Goal: Find contact information: Find contact information

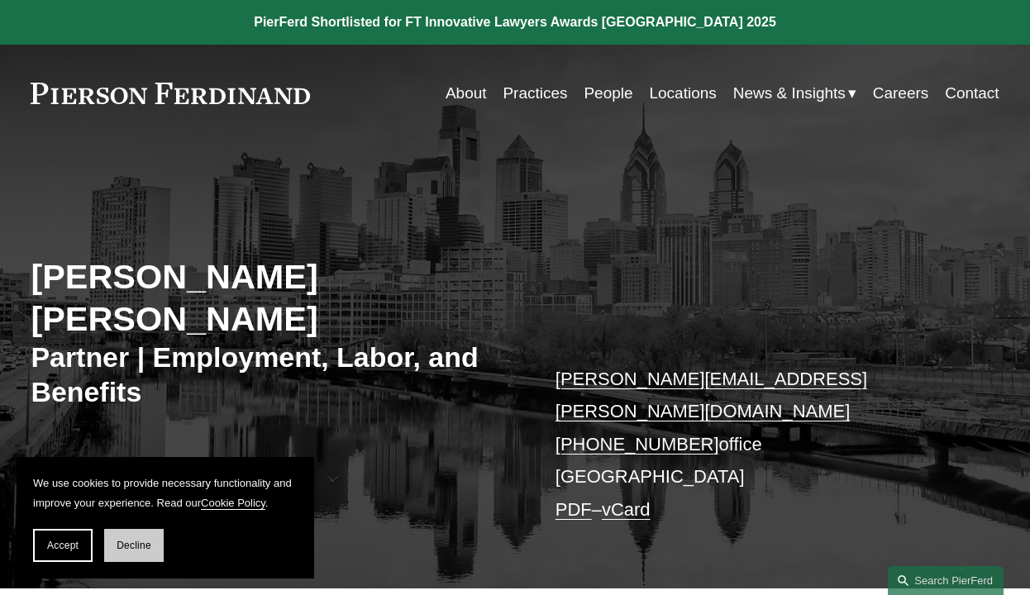
click at [136, 551] on span "Decline" at bounding box center [134, 546] width 35 height 12
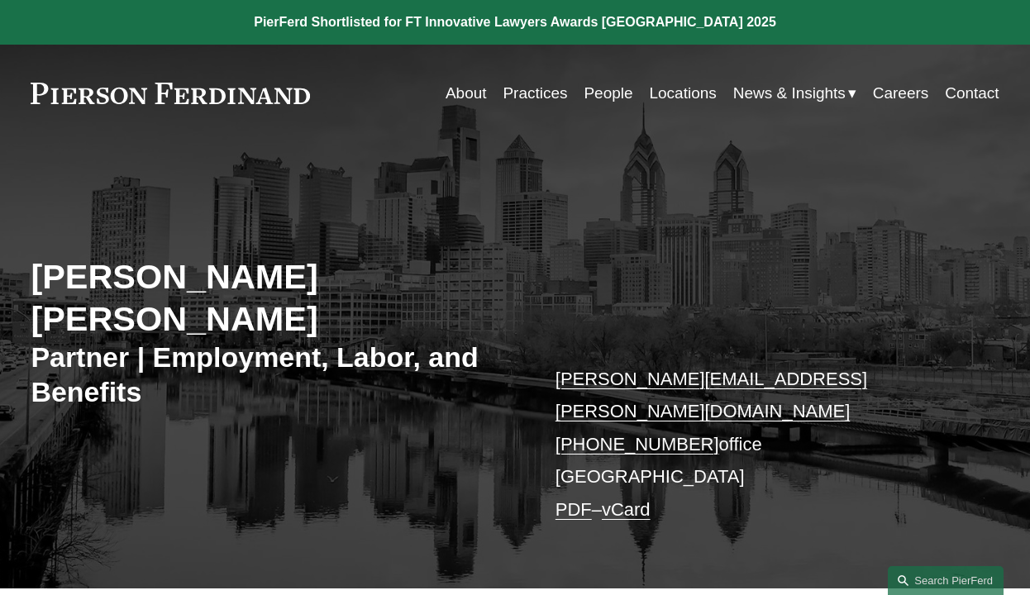
click at [911, 93] on link "Careers" at bounding box center [901, 93] width 56 height 31
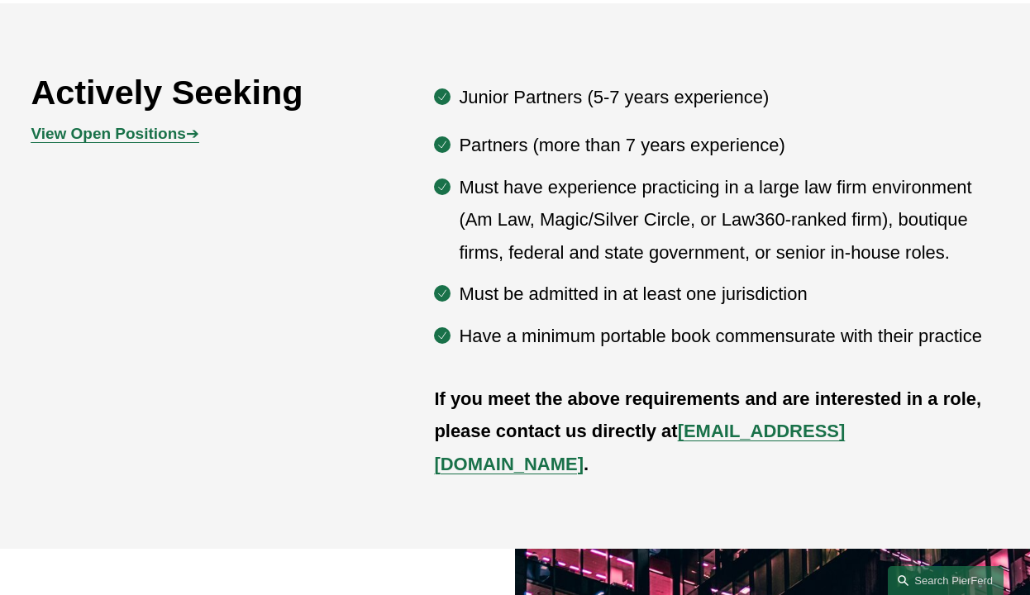
scroll to position [877, 0]
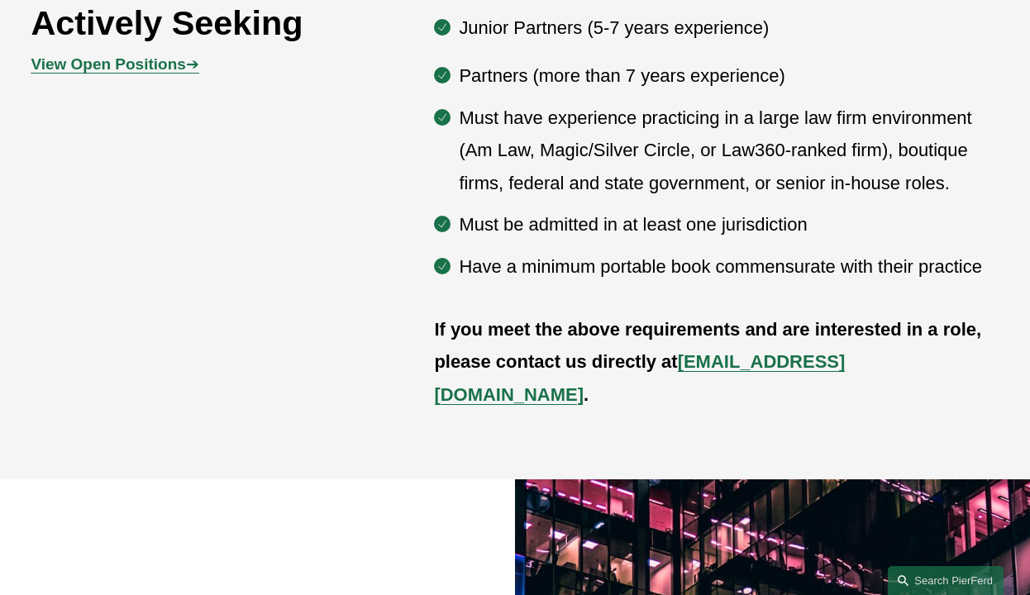
click at [143, 64] on strong "View Open Positions" at bounding box center [108, 63] width 155 height 17
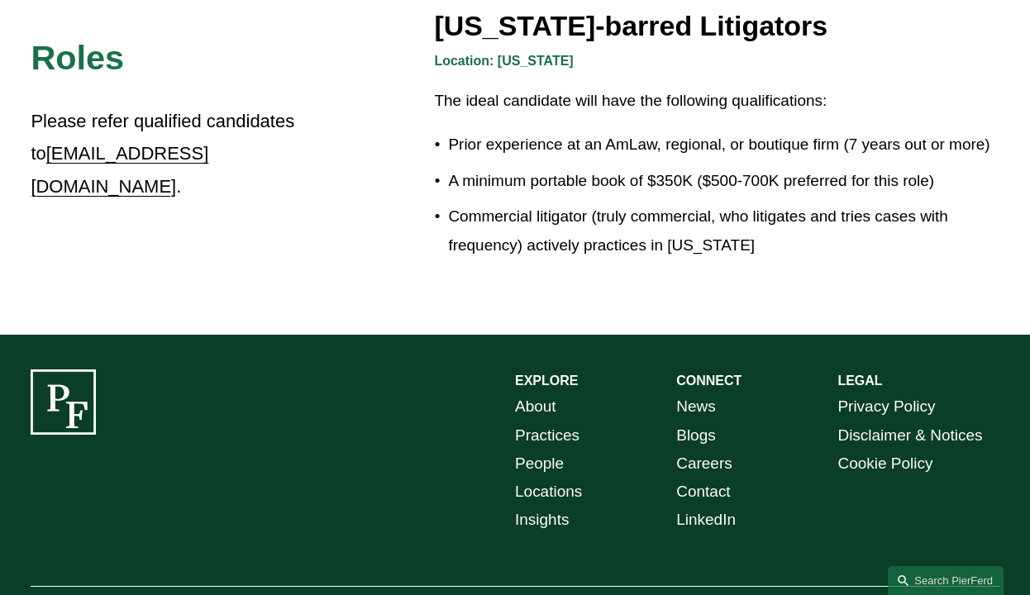
scroll to position [2895, 0]
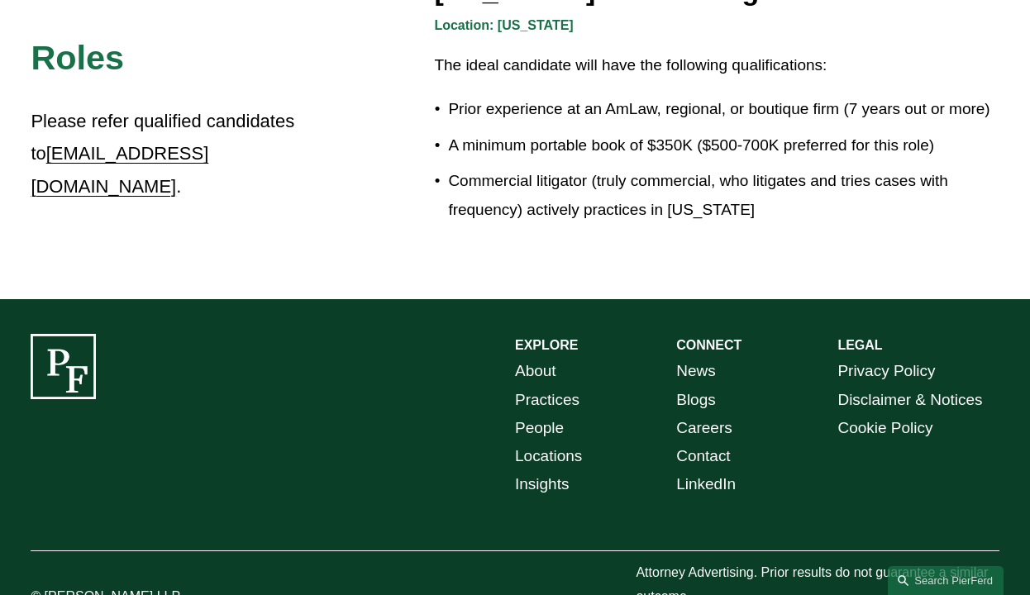
click at [715, 414] on link "Careers" at bounding box center [704, 428] width 56 height 28
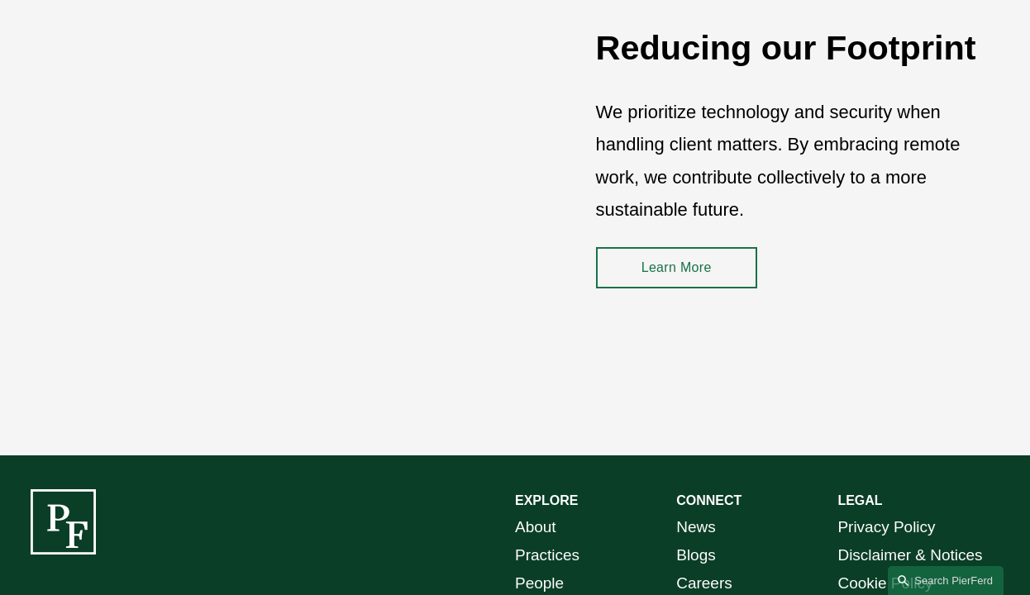
scroll to position [2219, 0]
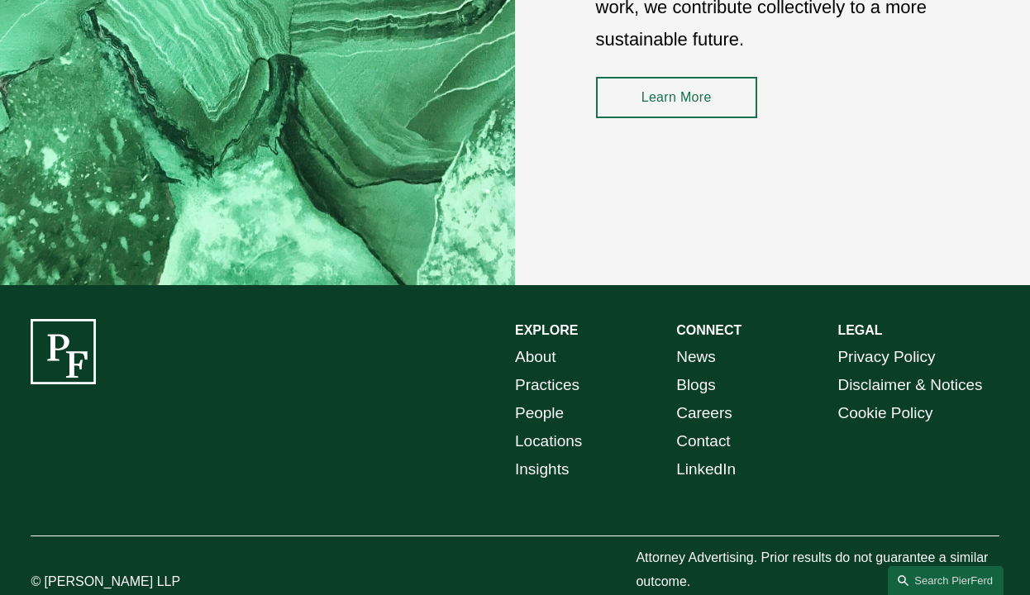
click at [546, 399] on link "People" at bounding box center [539, 413] width 49 height 28
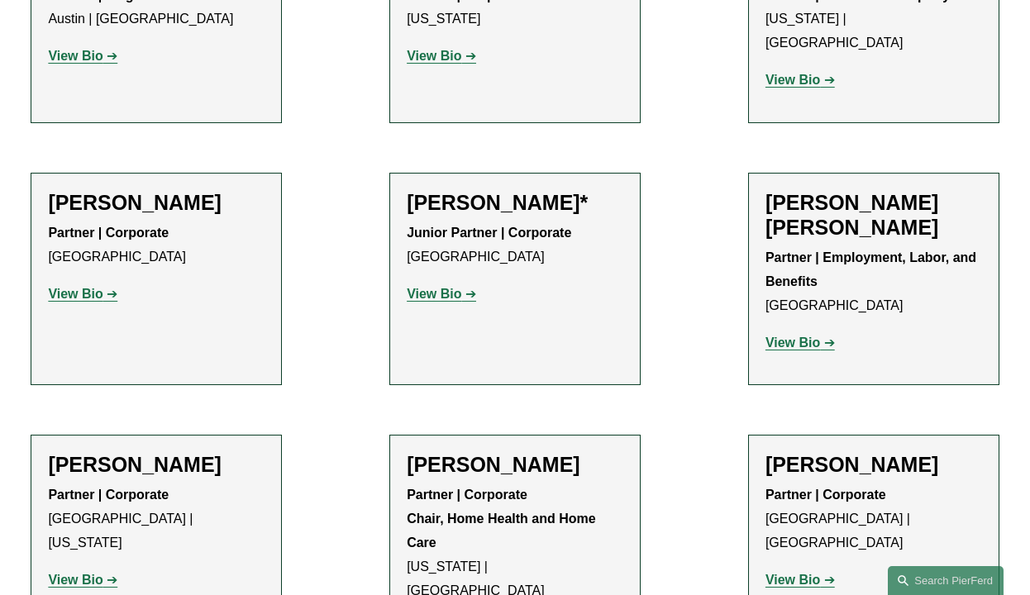
scroll to position [966, 0]
click at [836, 331] on p "View Bio" at bounding box center [874, 343] width 217 height 24
click at [807, 335] on strong "View Bio" at bounding box center [793, 342] width 55 height 14
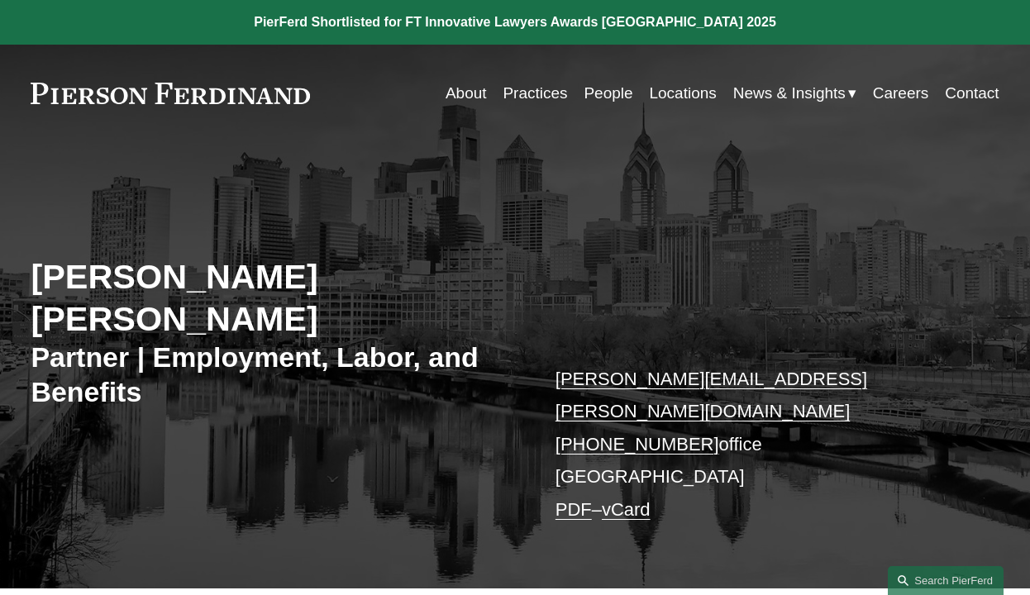
click at [625, 499] on link "vCard" at bounding box center [626, 509] width 49 height 21
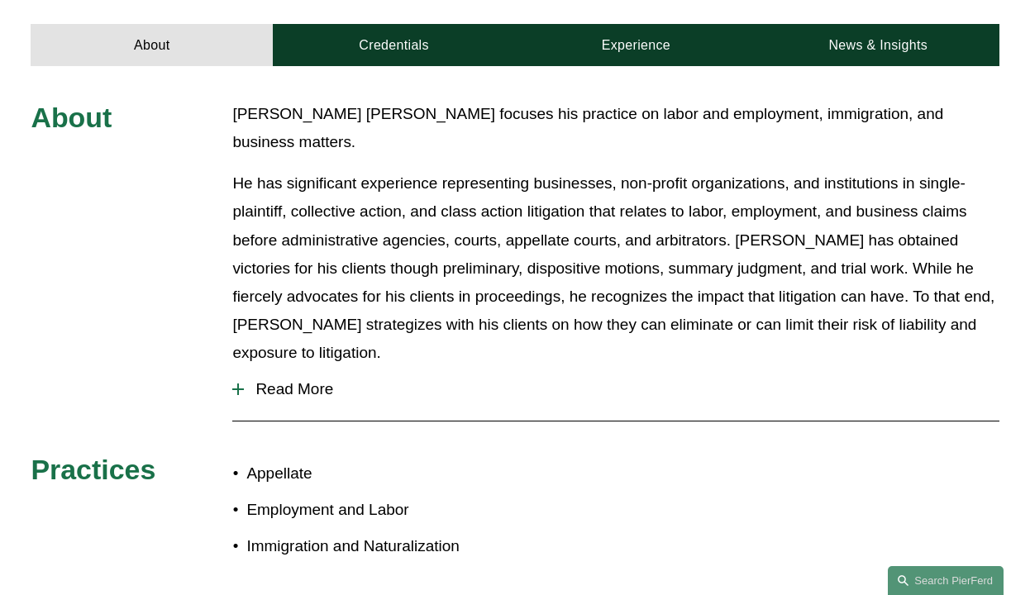
scroll to position [651, 0]
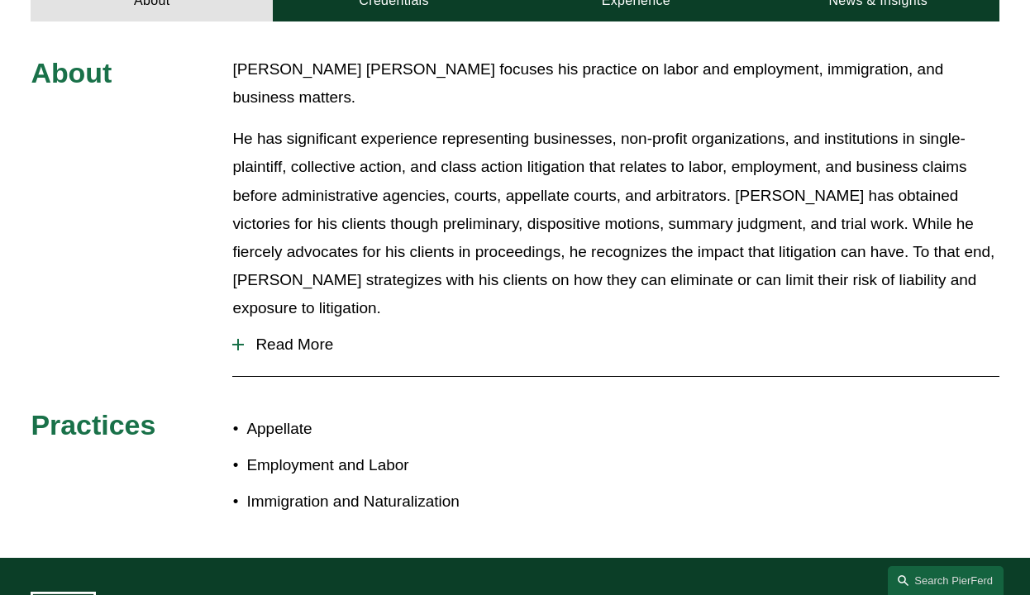
click at [298, 336] on span "Read More" at bounding box center [621, 345] width 755 height 18
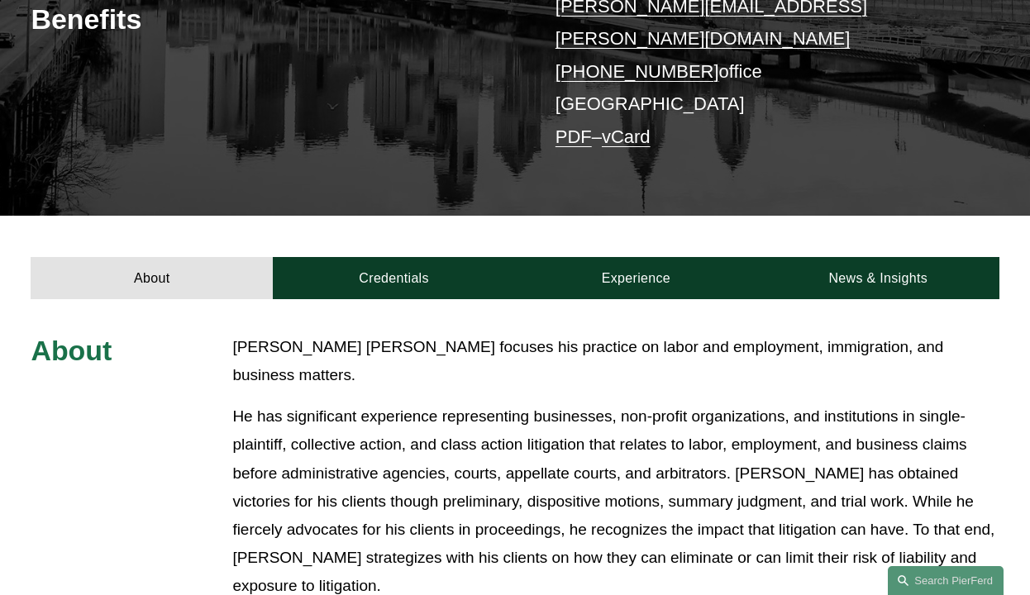
scroll to position [0, 0]
